Goal: Transaction & Acquisition: Register for event/course

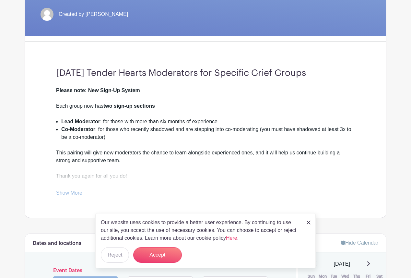
scroll to position [133, 0]
click at [156, 258] on button "Accept" at bounding box center [157, 255] width 49 height 16
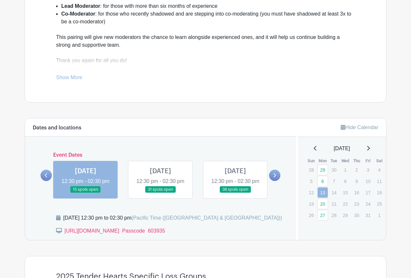
scroll to position [266, 0]
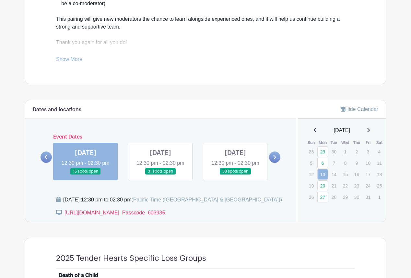
click at [86, 175] on link at bounding box center [86, 175] width 0 height 0
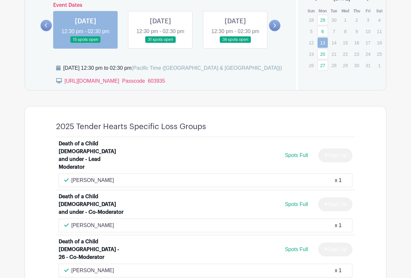
scroll to position [398, 0]
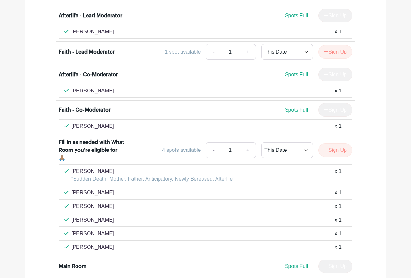
scroll to position [2245, 0]
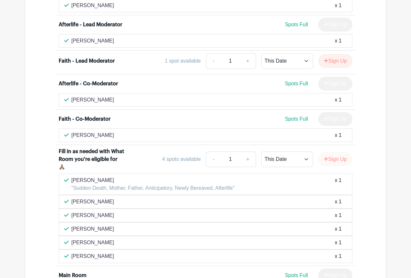
click at [332, 152] on button "Sign Up" at bounding box center [335, 159] width 34 height 14
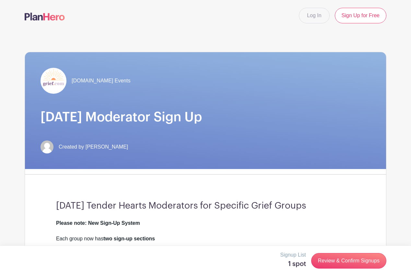
scroll to position [0, 0]
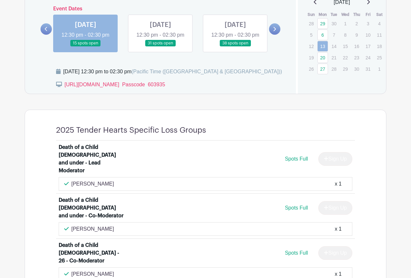
scroll to position [398, 0]
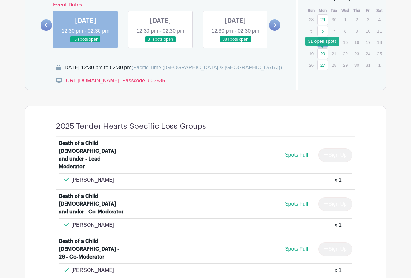
click at [324, 54] on link "20" at bounding box center [322, 53] width 11 height 11
click at [323, 54] on link "20" at bounding box center [322, 53] width 11 height 11
click at [160, 43] on link at bounding box center [160, 43] width 0 height 0
